Goal: Navigation & Orientation: Find specific page/section

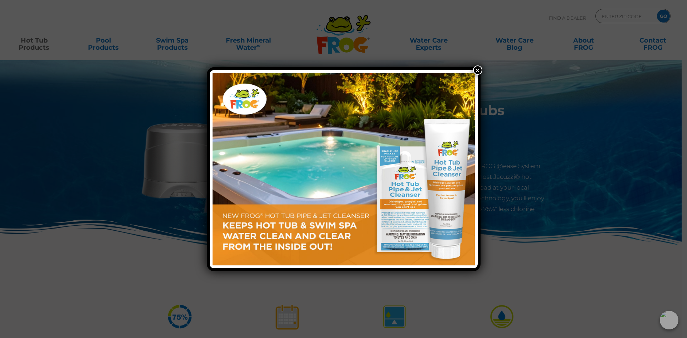
click at [478, 69] on button "×" at bounding box center [477, 70] width 9 height 9
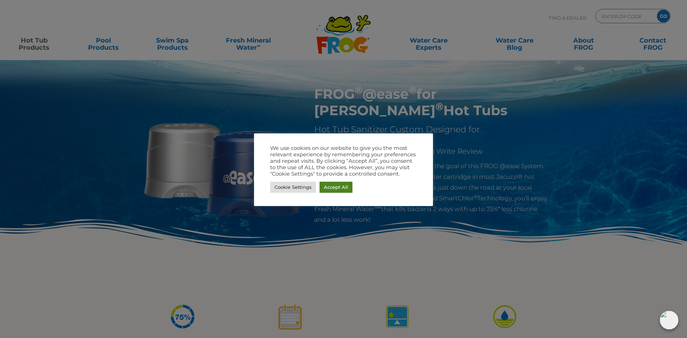
click at [334, 189] on link "Accept All" at bounding box center [336, 187] width 33 height 11
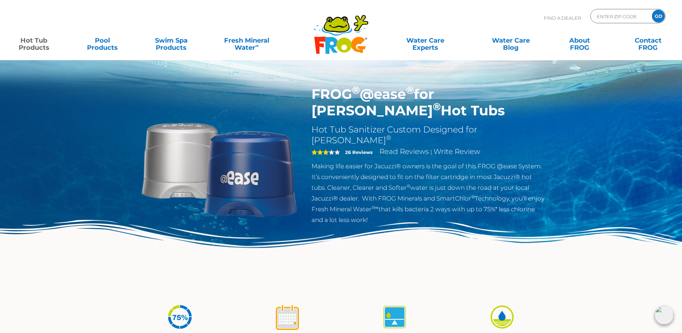
scroll to position [36, 0]
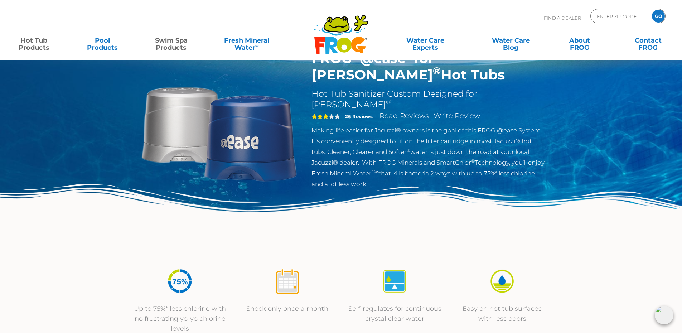
click at [179, 43] on link "Swim Spa Products" at bounding box center [171, 40] width 53 height 14
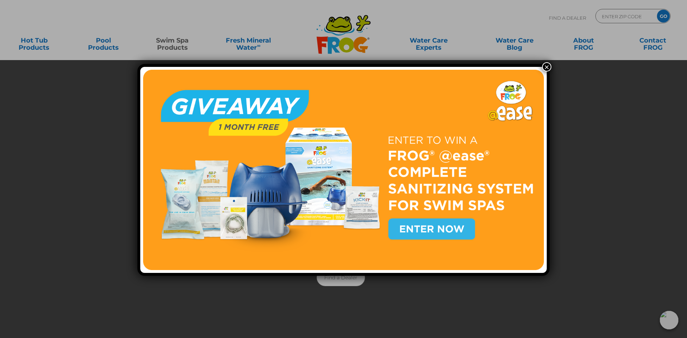
click at [543, 68] on button "×" at bounding box center [546, 66] width 9 height 9
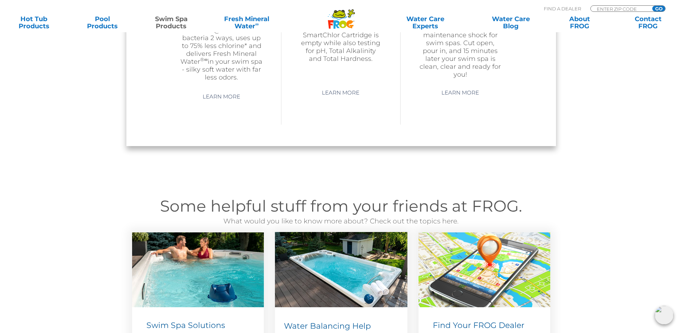
scroll to position [788, 0]
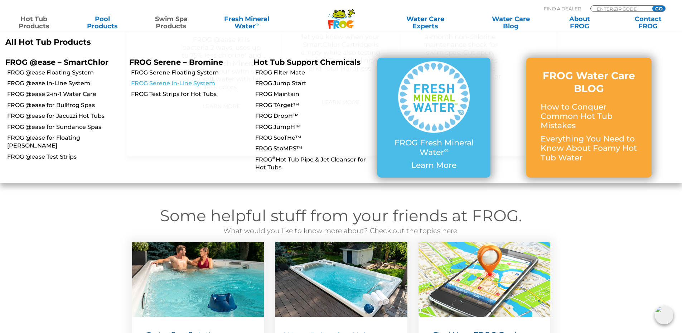
click at [171, 82] on link "FROG Serene In-Line System" at bounding box center [189, 83] width 117 height 8
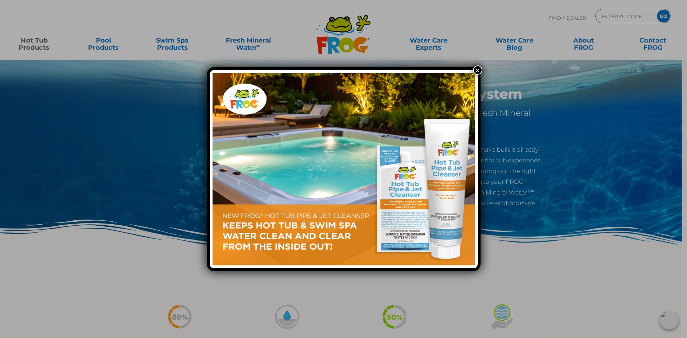
click at [477, 69] on button "×" at bounding box center [477, 70] width 9 height 9
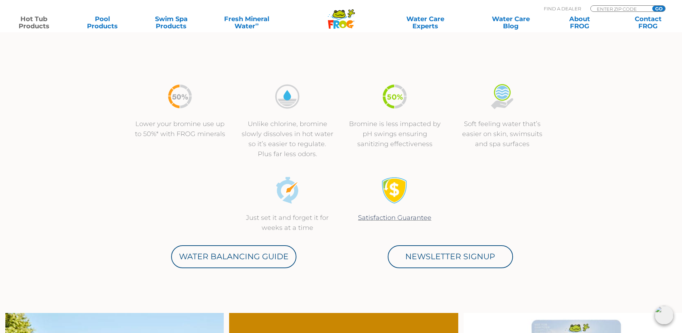
scroll to position [215, 0]
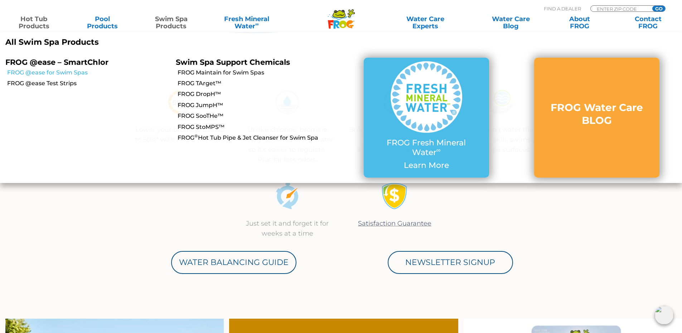
click at [72, 73] on link "FROG @ease for Swim Spas" at bounding box center [88, 73] width 163 height 8
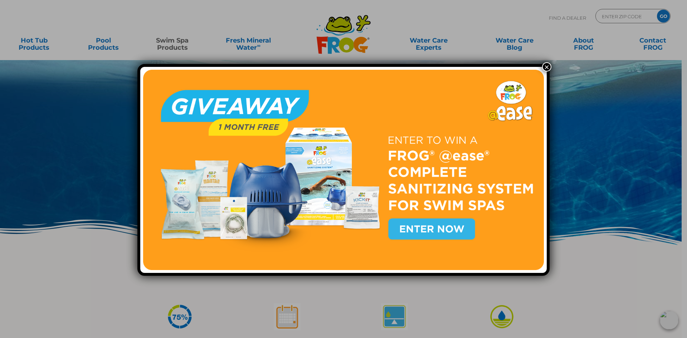
click at [441, 227] on img at bounding box center [343, 170] width 401 height 201
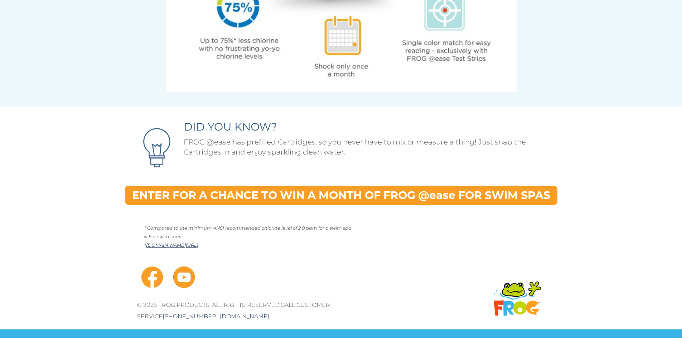
scroll to position [1904, 0]
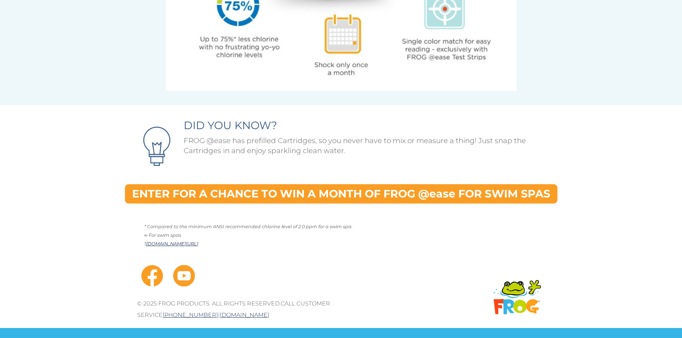
click at [269, 198] on link "ENTER FOR A CHANCE TO WIN A MONTH OF FROG @ease FOR SWIM SPAS" at bounding box center [341, 194] width 433 height 20
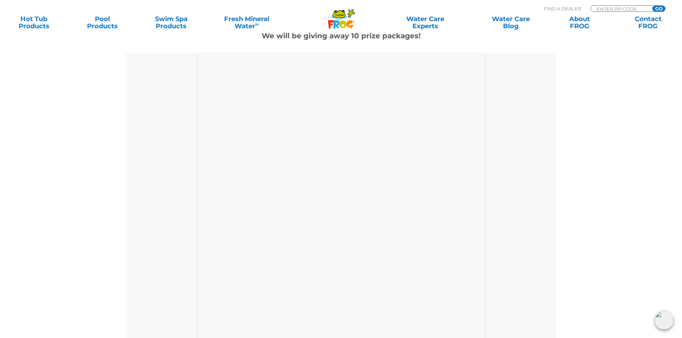
scroll to position [322, 0]
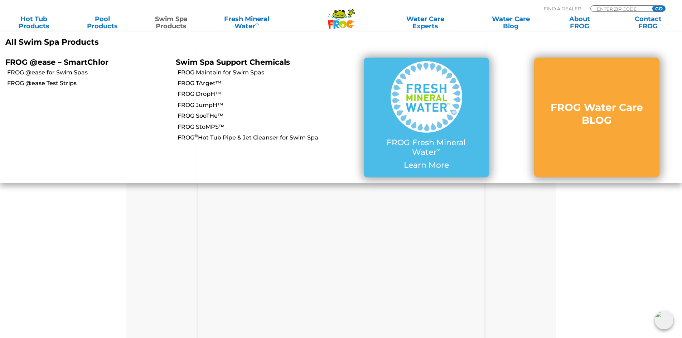
click at [170, 22] on link "Swim Spa Products" at bounding box center [171, 22] width 53 height 14
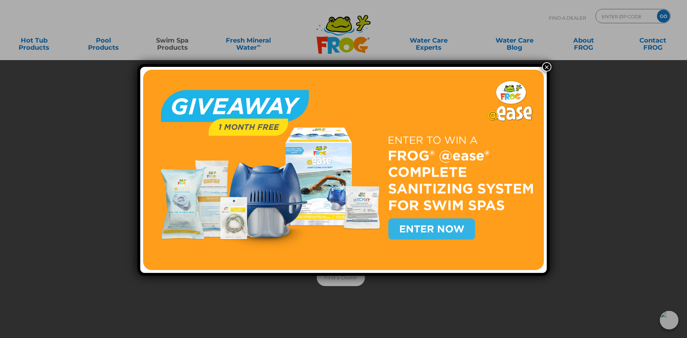
click at [545, 66] on button "×" at bounding box center [546, 66] width 9 height 9
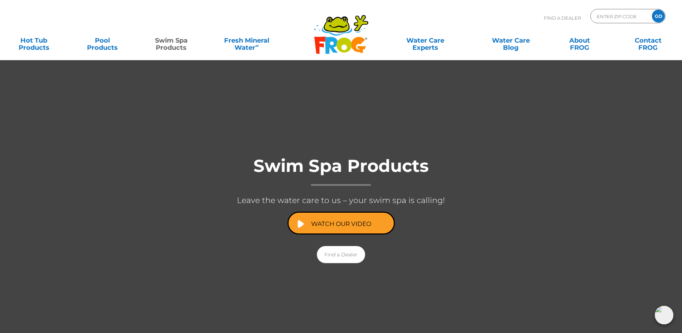
scroll to position [36, 0]
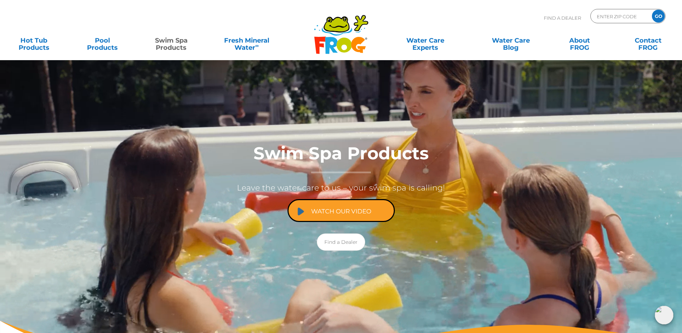
click at [352, 207] on link "Watch Our Video" at bounding box center [341, 210] width 107 height 23
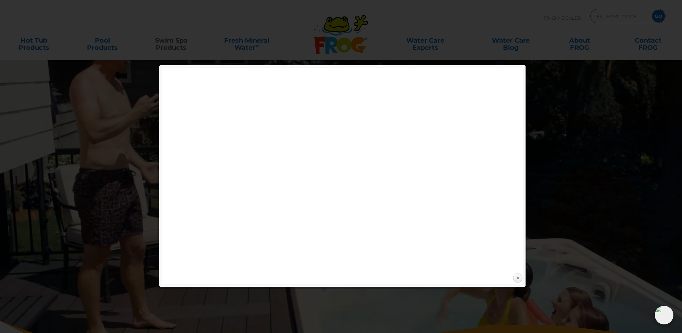
click at [518, 279] on link "Close" at bounding box center [517, 278] width 11 height 11
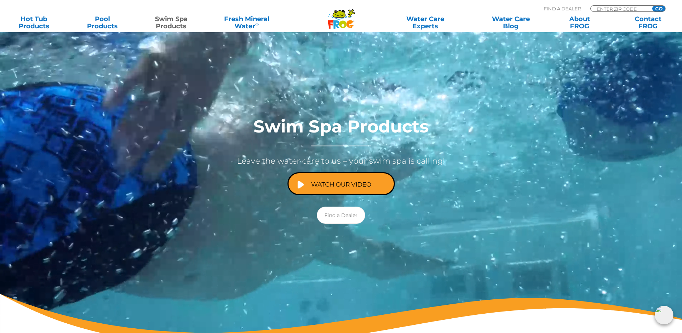
scroll to position [72, 0]
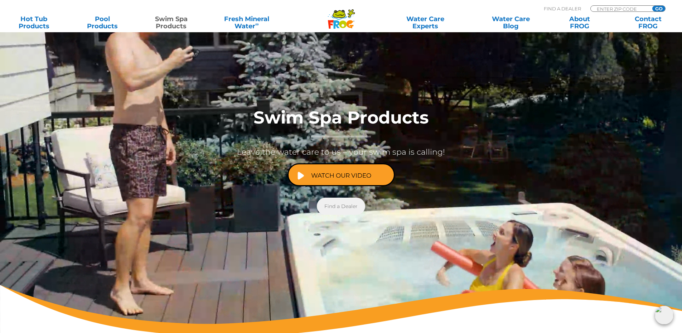
click at [343, 211] on link "Find a Dealer" at bounding box center [341, 206] width 48 height 17
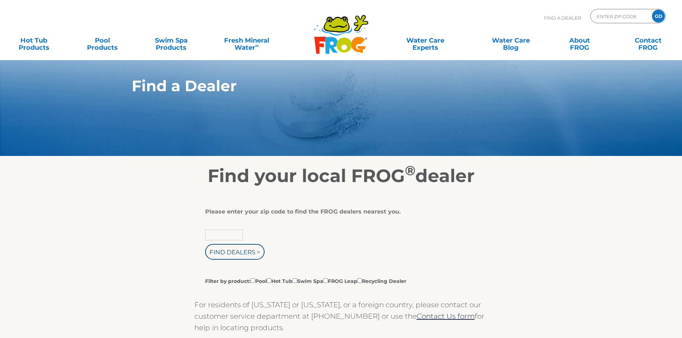
click at [223, 235] on input "text" at bounding box center [224, 235] width 38 height 11
type input "85641"
click at [233, 257] on input "Find Dealers >" at bounding box center [234, 252] width 59 height 16
click at [297, 281] on input "Filter by product: Pool Hot Tub Swim Spa FROG Leap Recycling Dealer" at bounding box center [295, 281] width 5 height 5
checkbox input "true"
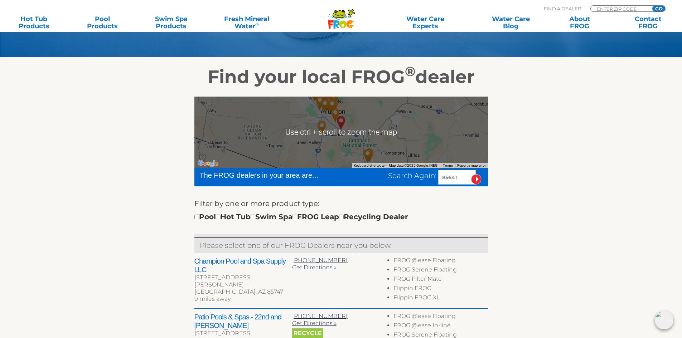
scroll to position [107, 0]
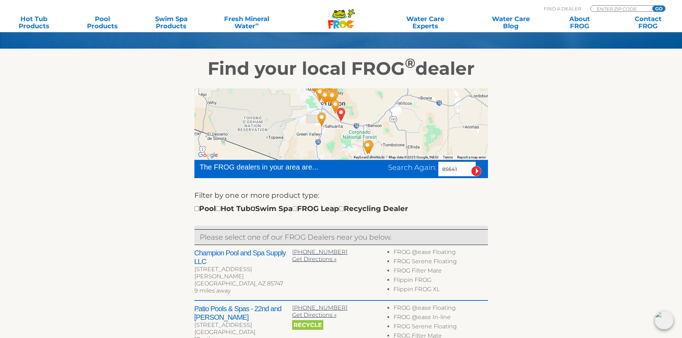
click at [255, 210] on input "checkbox" at bounding box center [253, 209] width 5 height 5
checkbox input "true"
click at [476, 170] on input "image" at bounding box center [476, 171] width 10 height 10
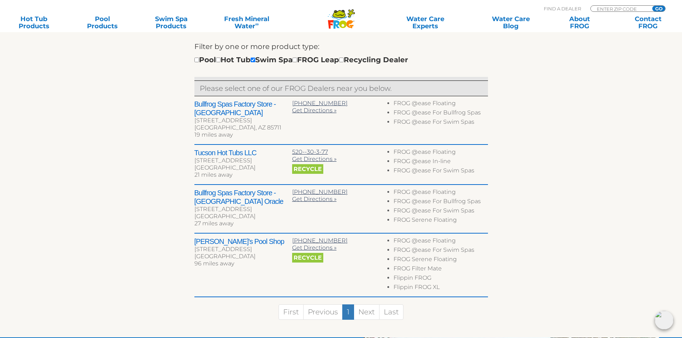
scroll to position [267, 0]
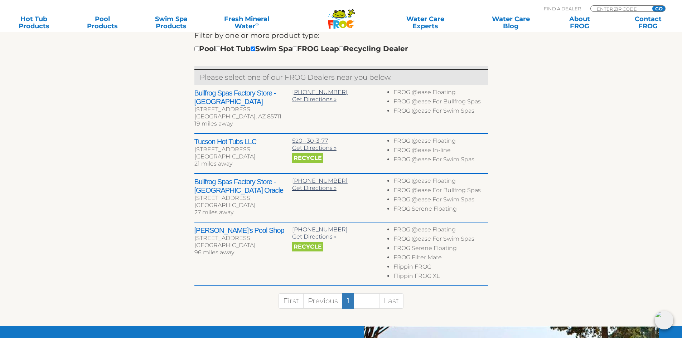
click at [371, 303] on link "Next" at bounding box center [367, 301] width 26 height 15
click at [366, 301] on link "Next" at bounding box center [367, 301] width 26 height 15
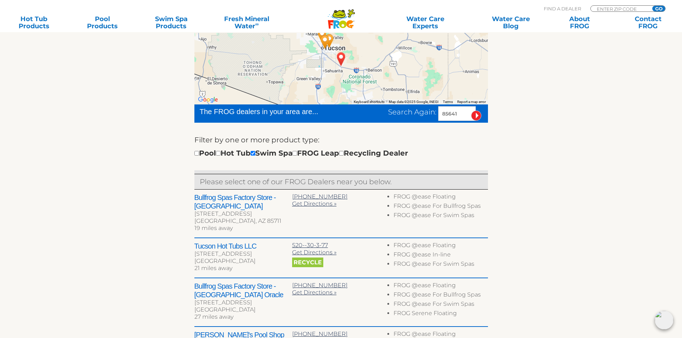
scroll to position [160, 0]
